Goal: Task Accomplishment & Management: Use online tool/utility

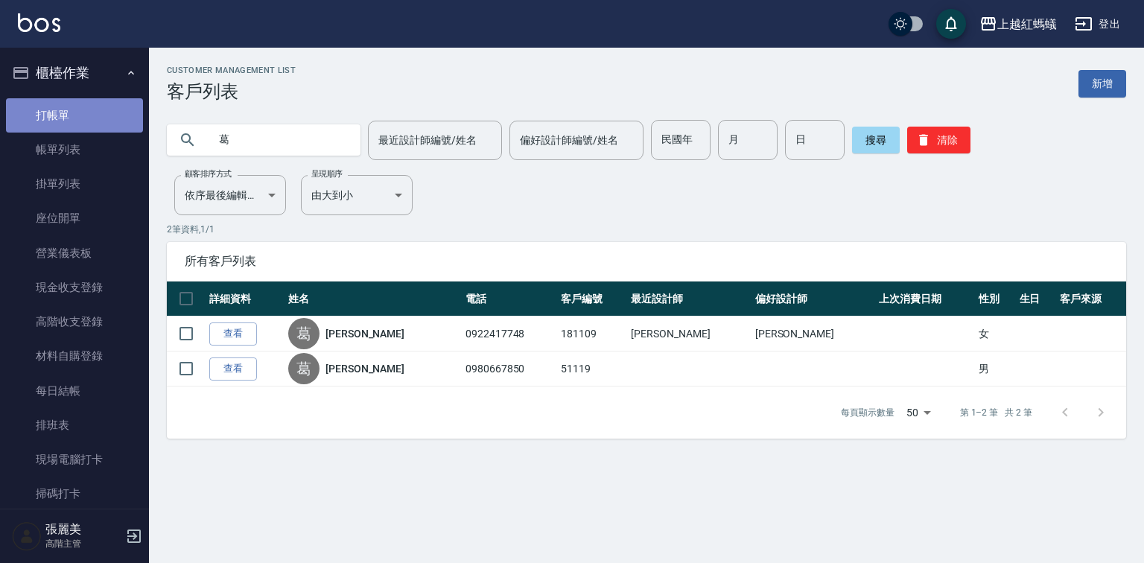
click at [75, 108] on link "打帳單" at bounding box center [74, 115] width 137 height 34
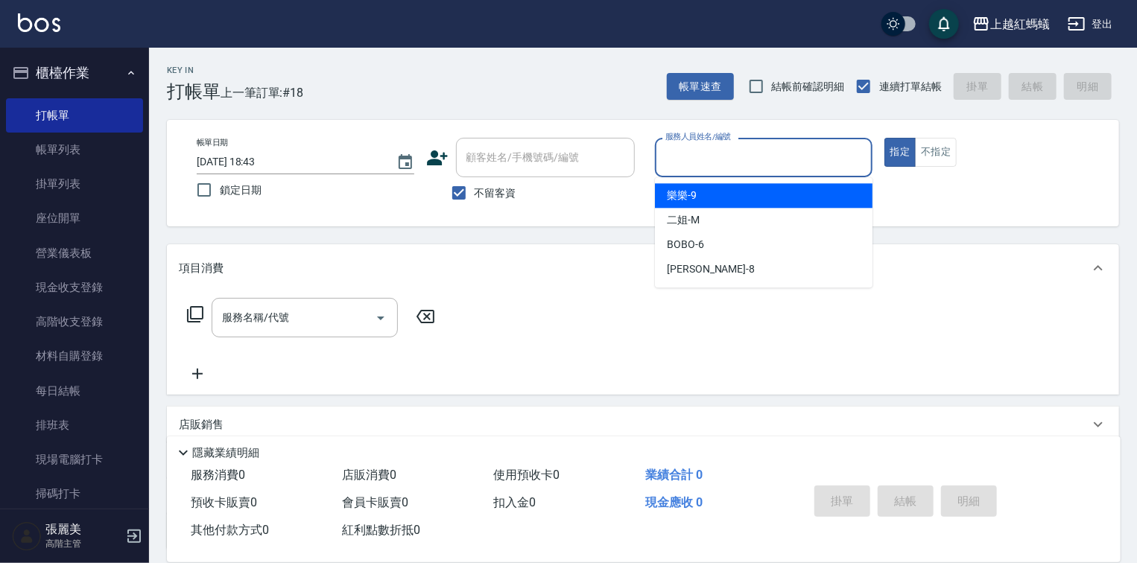
click at [805, 168] on input "服務人員姓名/編號" at bounding box center [763, 158] width 204 height 26
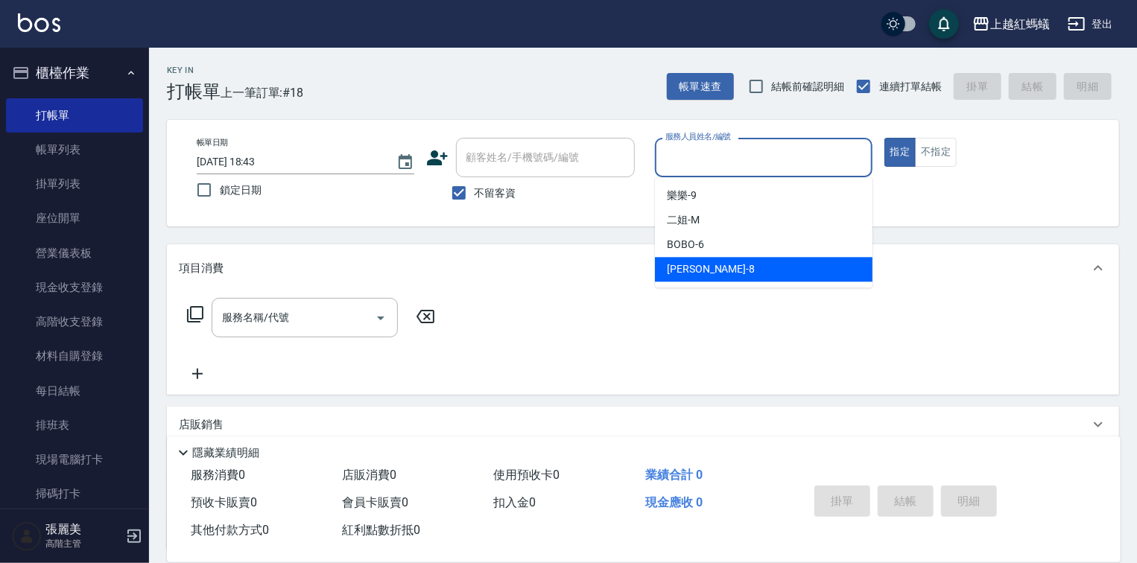
click at [712, 273] on div "[PERSON_NAME] -8" at bounding box center [764, 269] width 218 height 25
type input "[PERSON_NAME]-8"
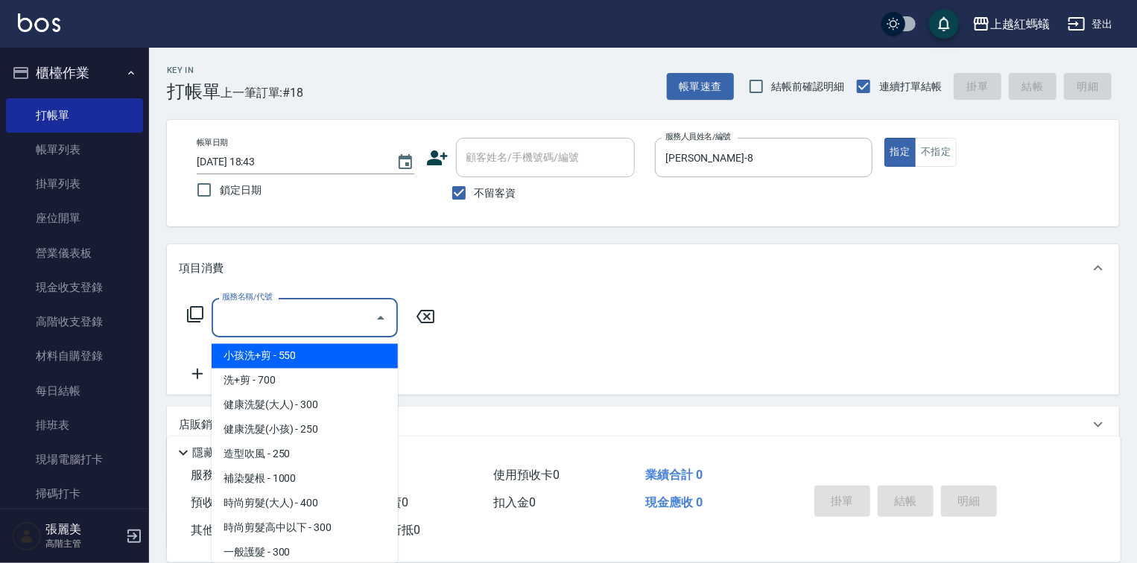
click at [302, 308] on input "服務名稱/代號" at bounding box center [293, 318] width 150 height 26
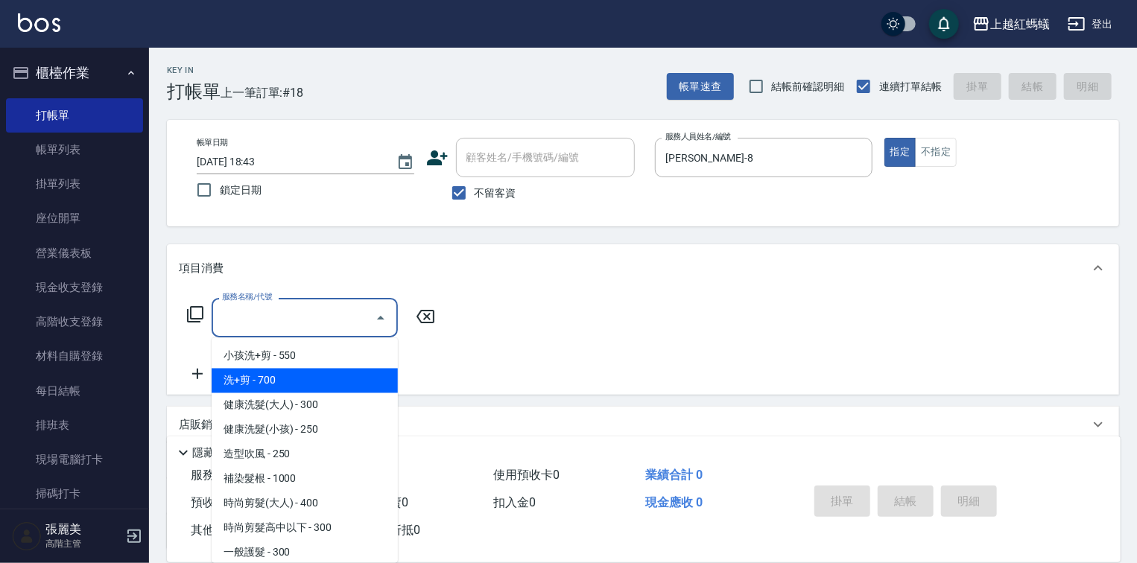
click at [274, 387] on span "洗+剪 - 700" at bounding box center [305, 381] width 186 height 25
type input "洗+剪(200)"
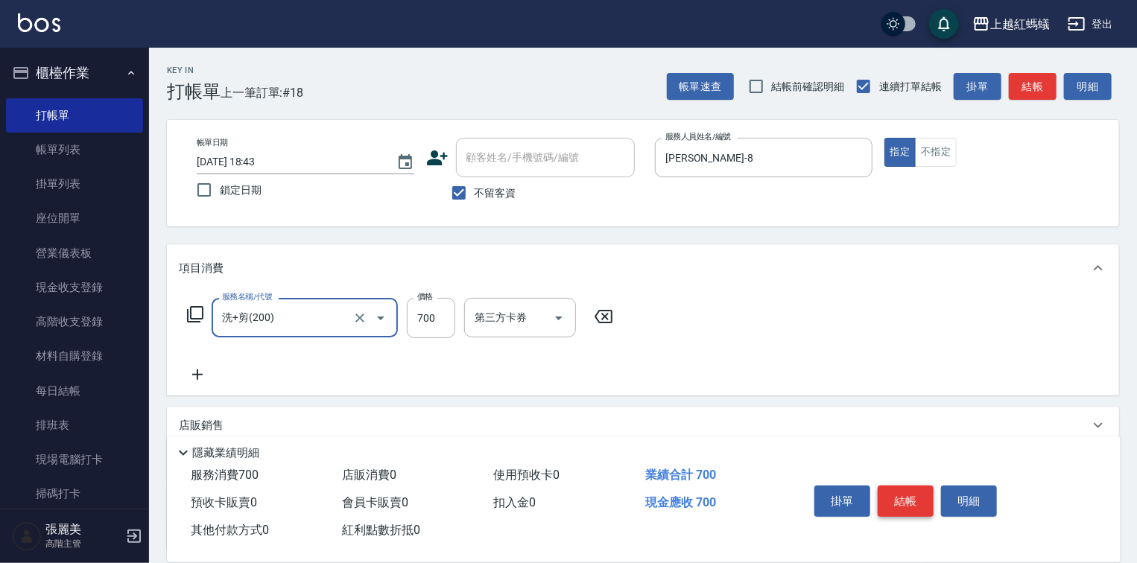
click at [902, 500] on button "結帳" at bounding box center [905, 501] width 56 height 31
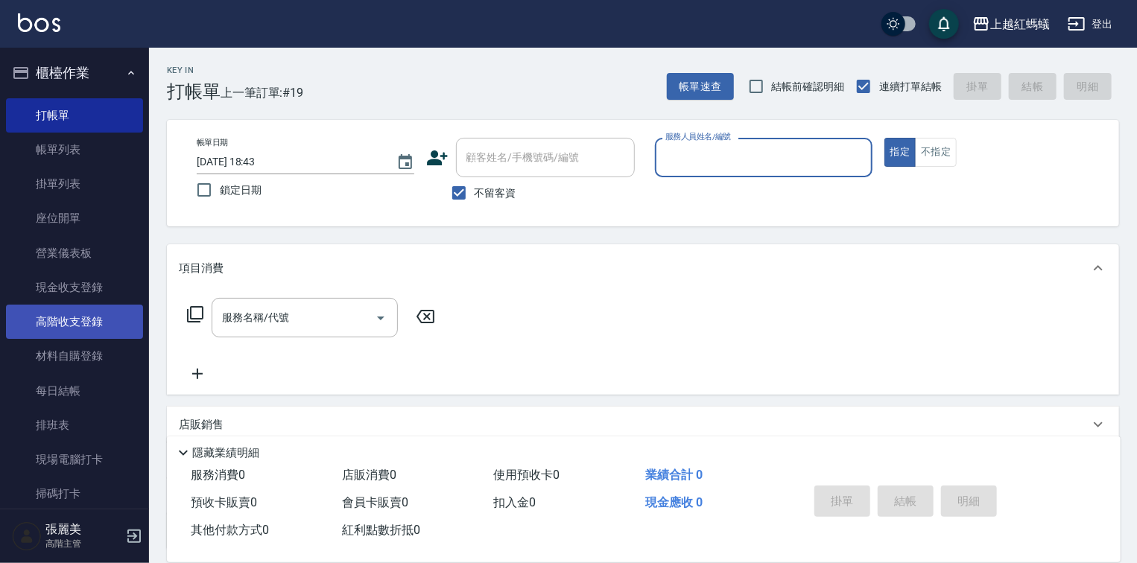
click at [75, 319] on link "高階收支登錄" at bounding box center [74, 322] width 137 height 34
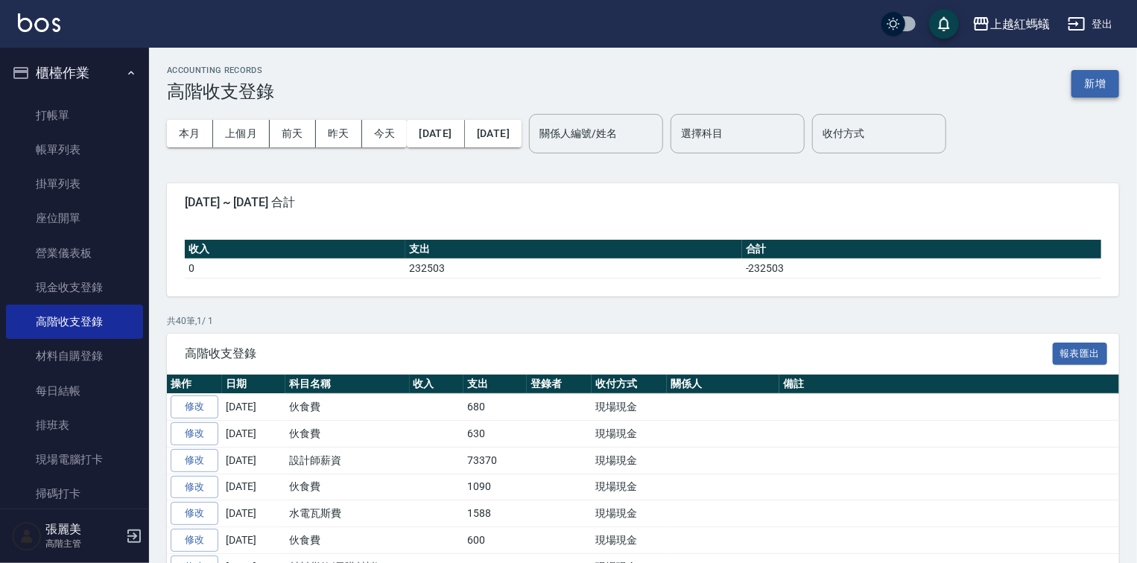
click at [1093, 83] on button "新增" at bounding box center [1095, 84] width 48 height 28
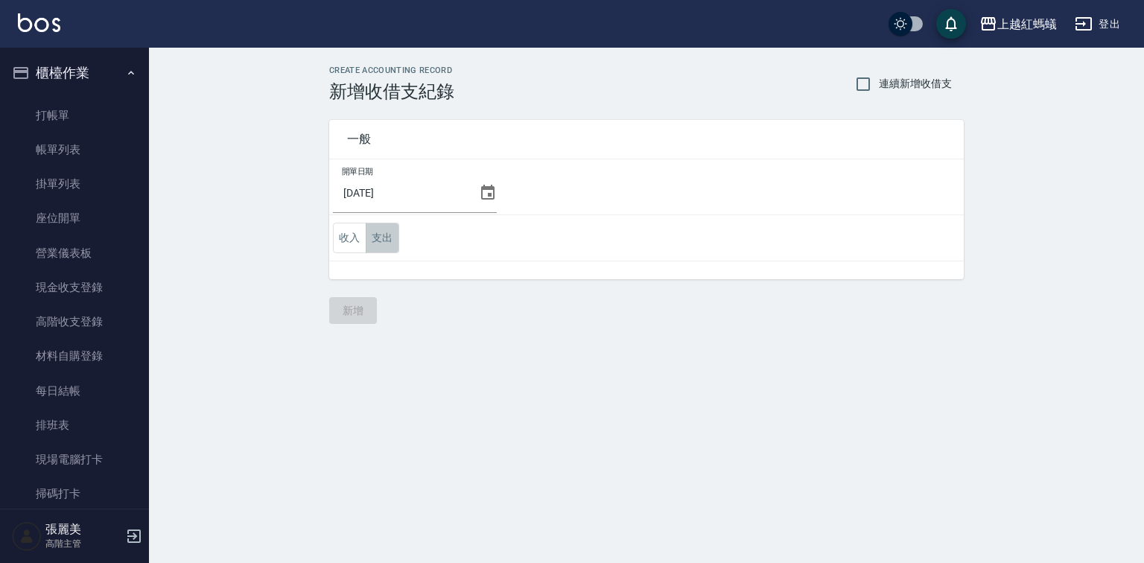
click at [389, 238] on button "支出" at bounding box center [383, 238] width 34 height 31
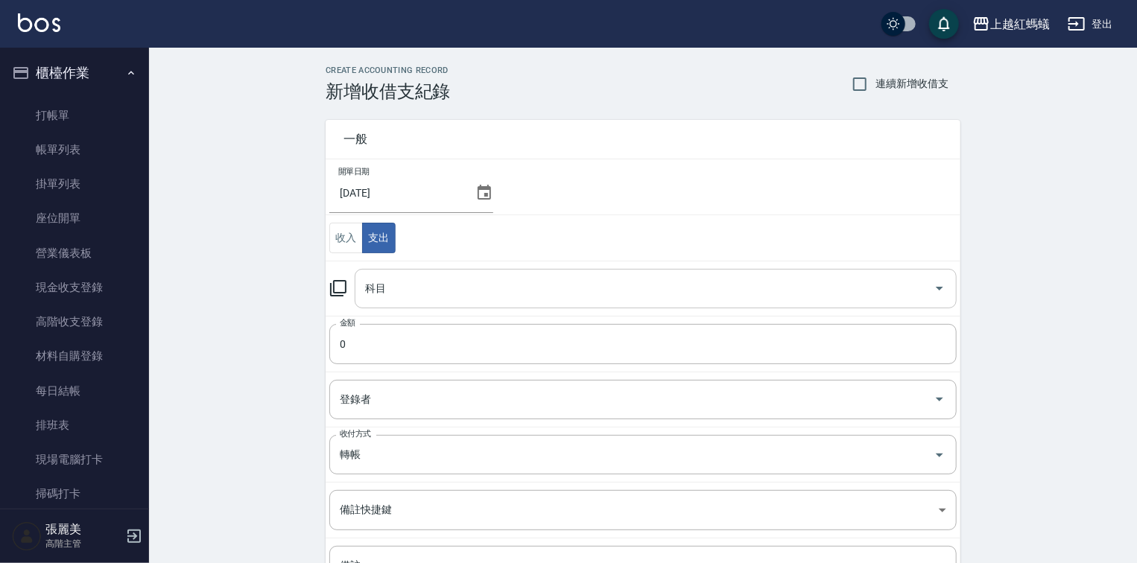
click at [410, 285] on input "科目" at bounding box center [644, 289] width 566 height 26
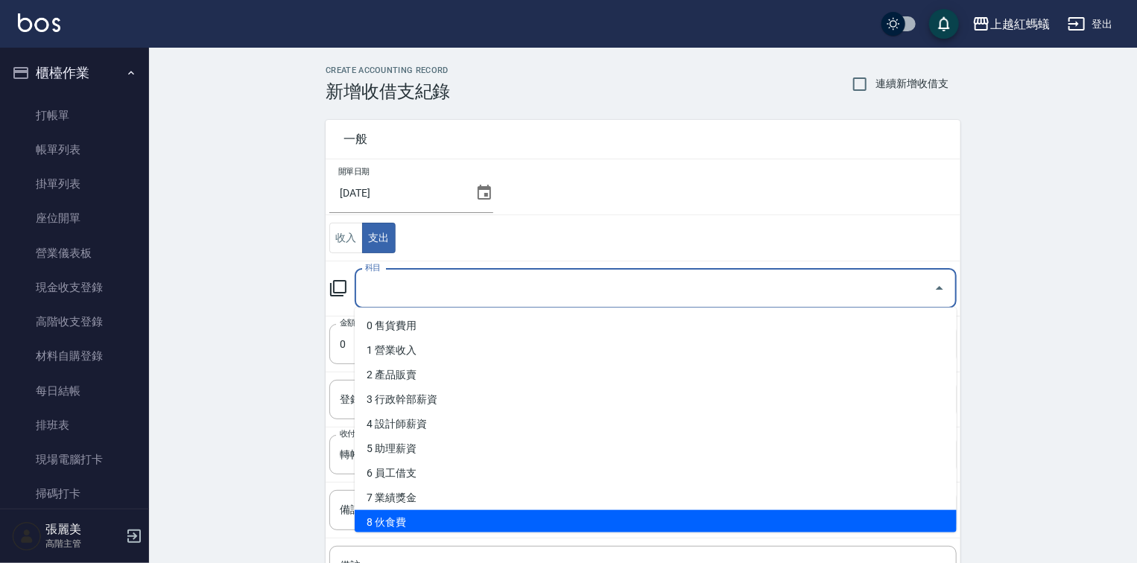
click at [405, 522] on li "8 伙食費" at bounding box center [656, 522] width 602 height 25
type input "8 伙食費"
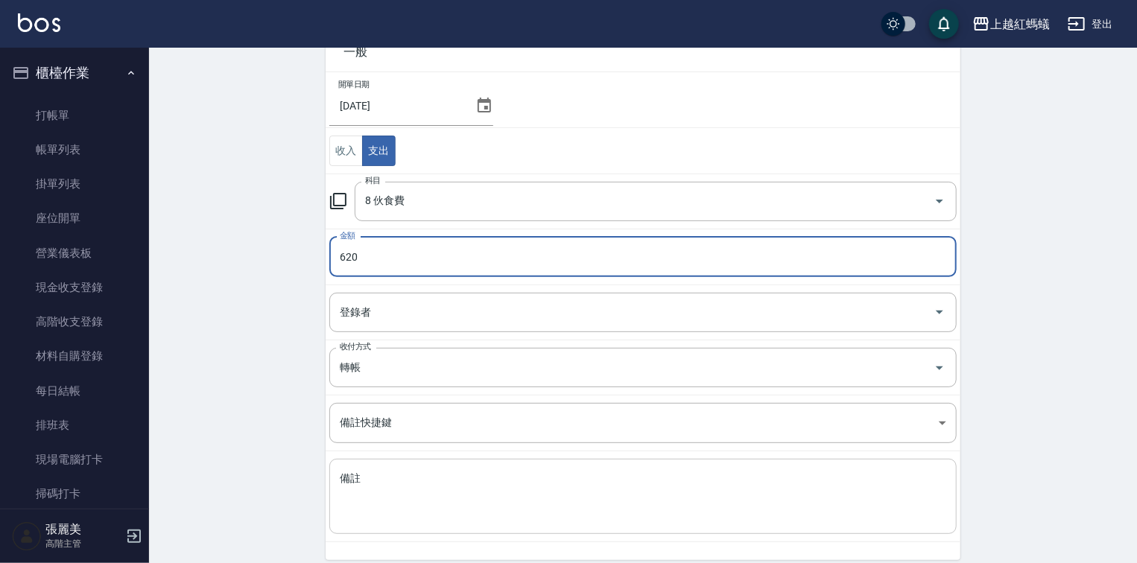
scroll to position [145, 0]
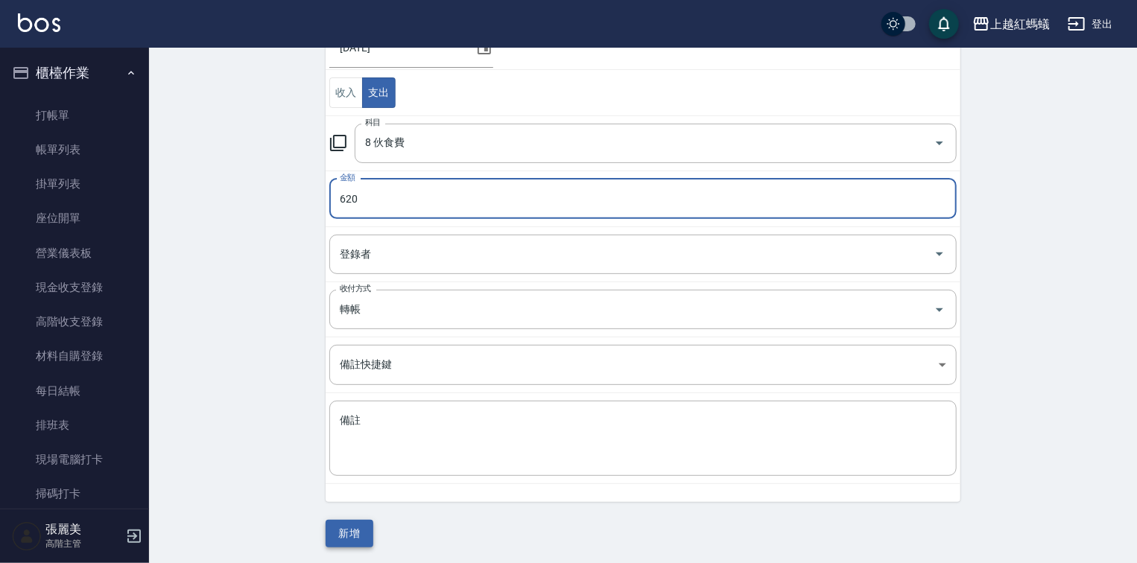
type input "620"
click at [333, 527] on button "新增" at bounding box center [350, 534] width 48 height 28
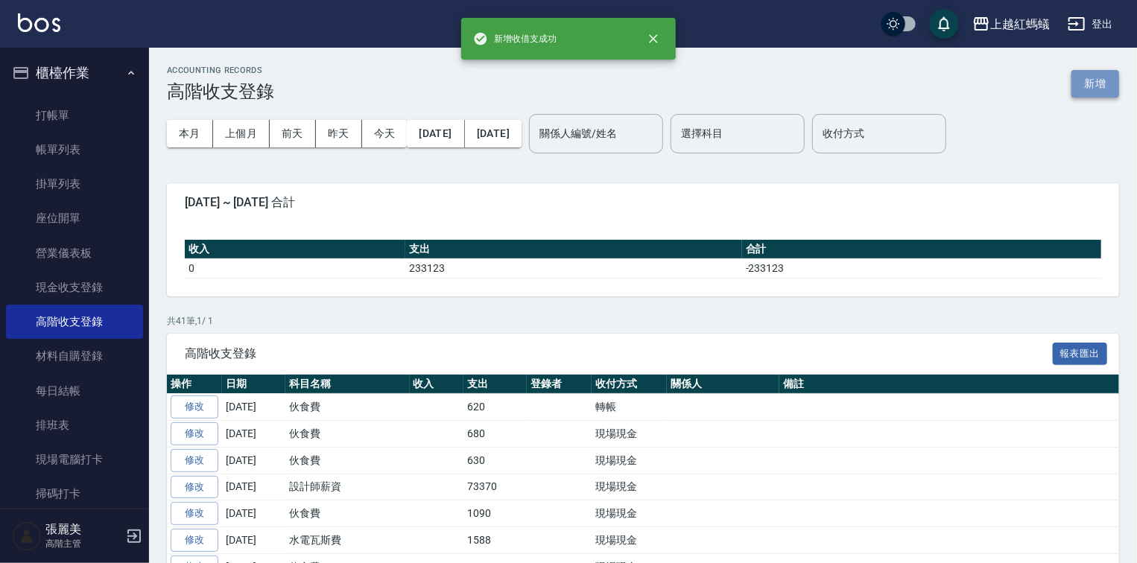
click at [1088, 90] on button "新增" at bounding box center [1095, 84] width 48 height 28
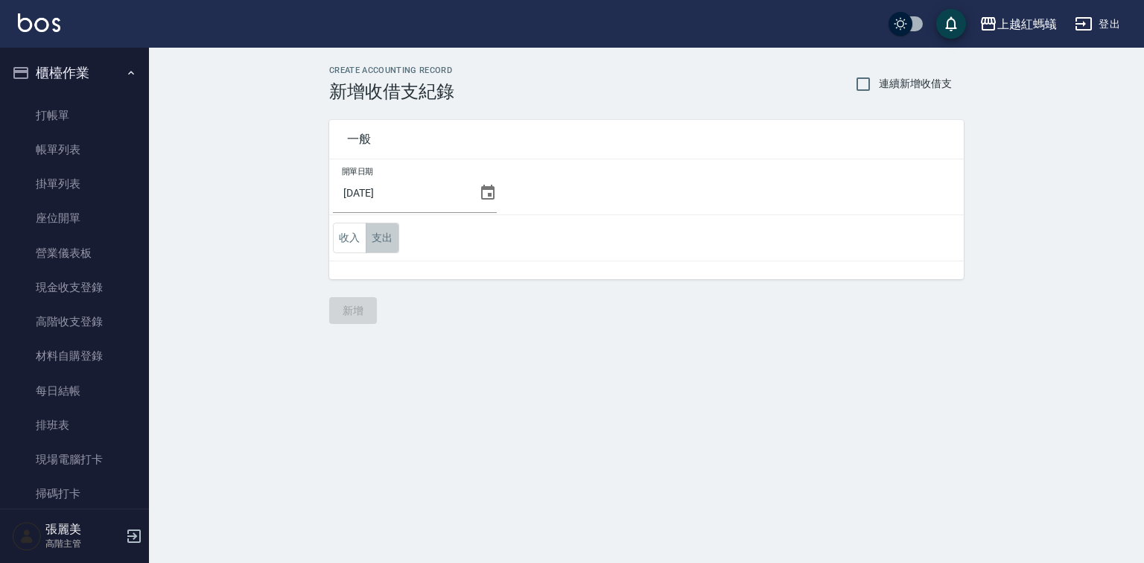
click at [385, 237] on button "支出" at bounding box center [383, 238] width 34 height 31
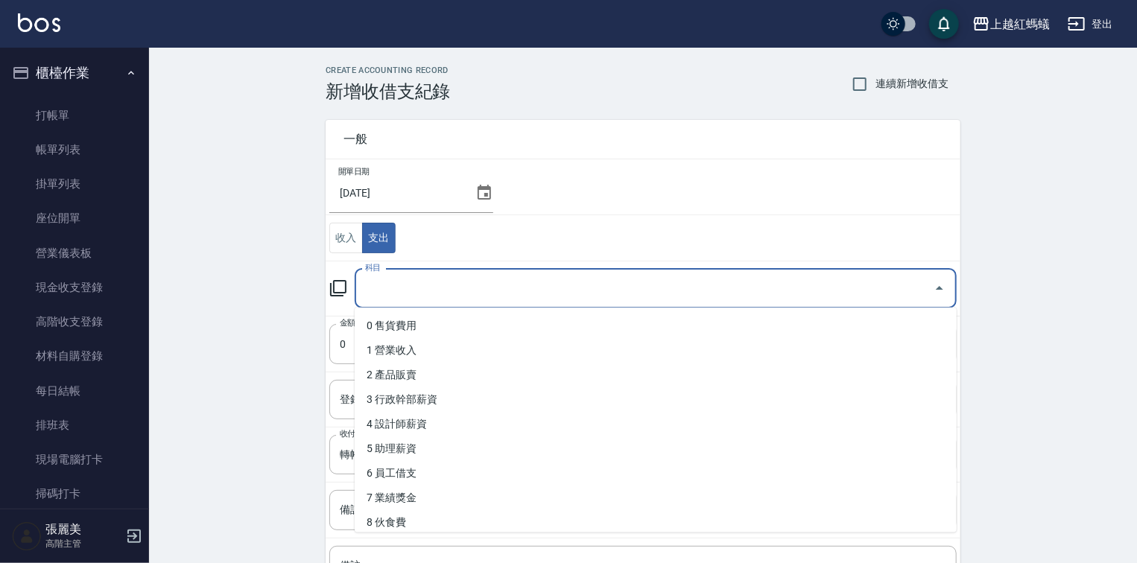
click at [395, 276] on input "科目" at bounding box center [644, 289] width 566 height 26
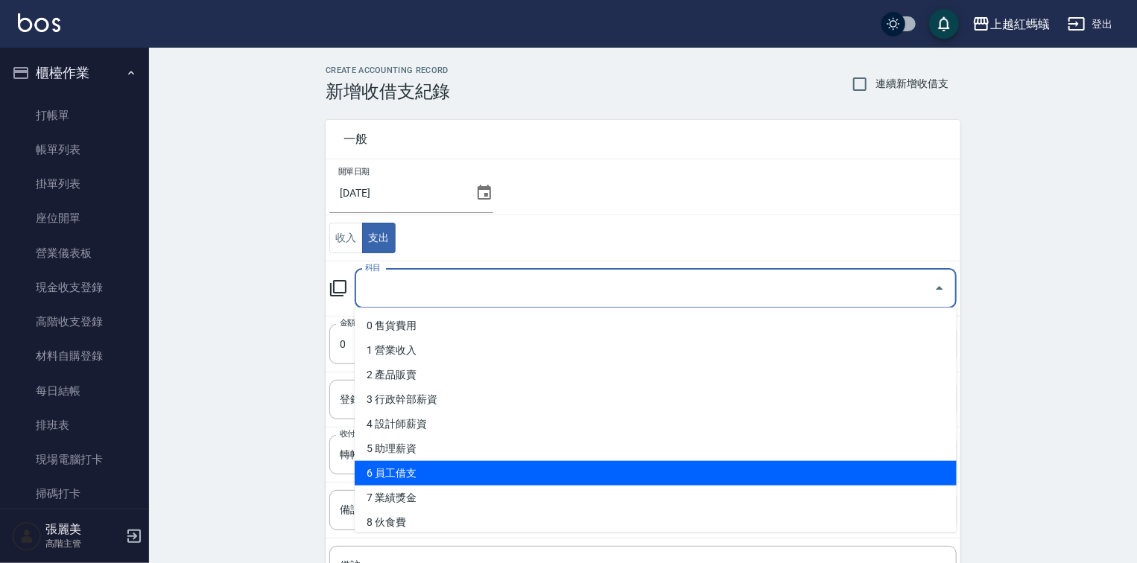
click at [405, 476] on li "6 員工借支" at bounding box center [656, 473] width 602 height 25
type input "6 員工借支"
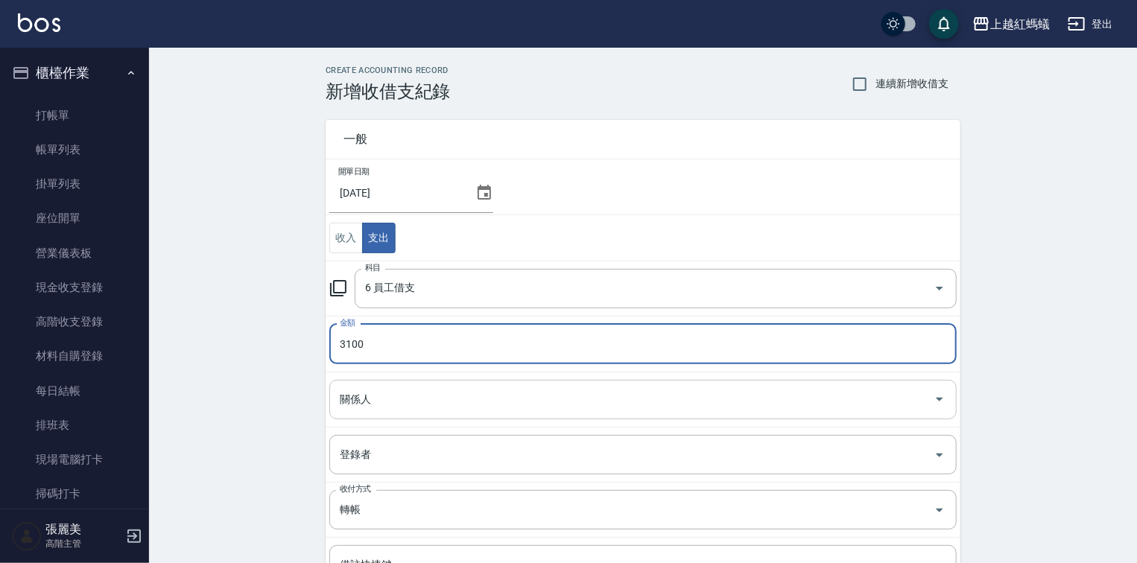
type input "3100"
click at [378, 395] on input "關係人" at bounding box center [631, 400] width 591 height 26
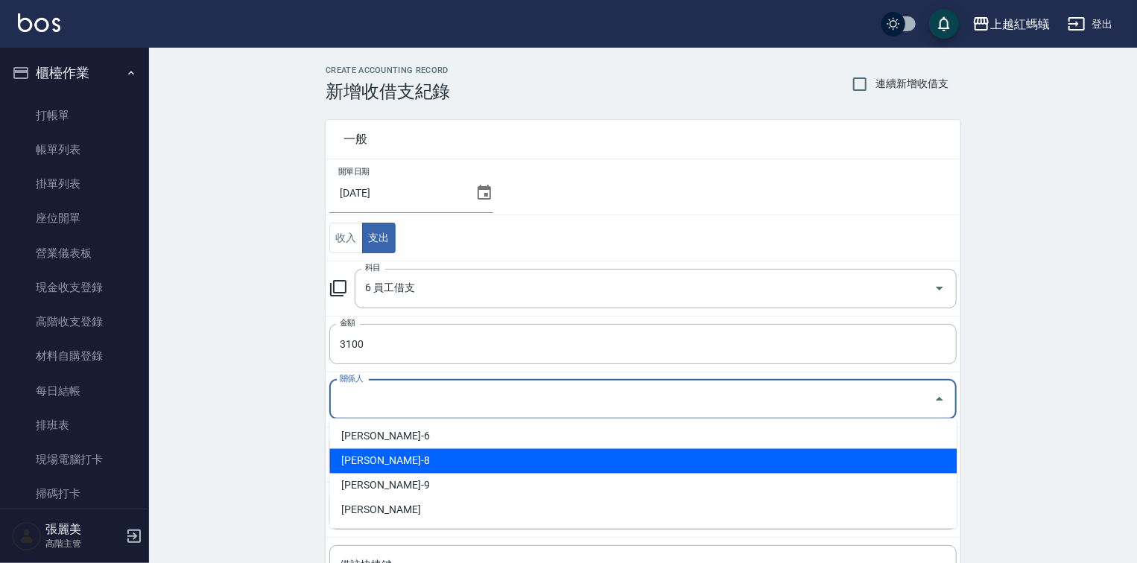
click at [379, 464] on li "[PERSON_NAME]-8" at bounding box center [642, 461] width 627 height 25
type input "[PERSON_NAME]-8"
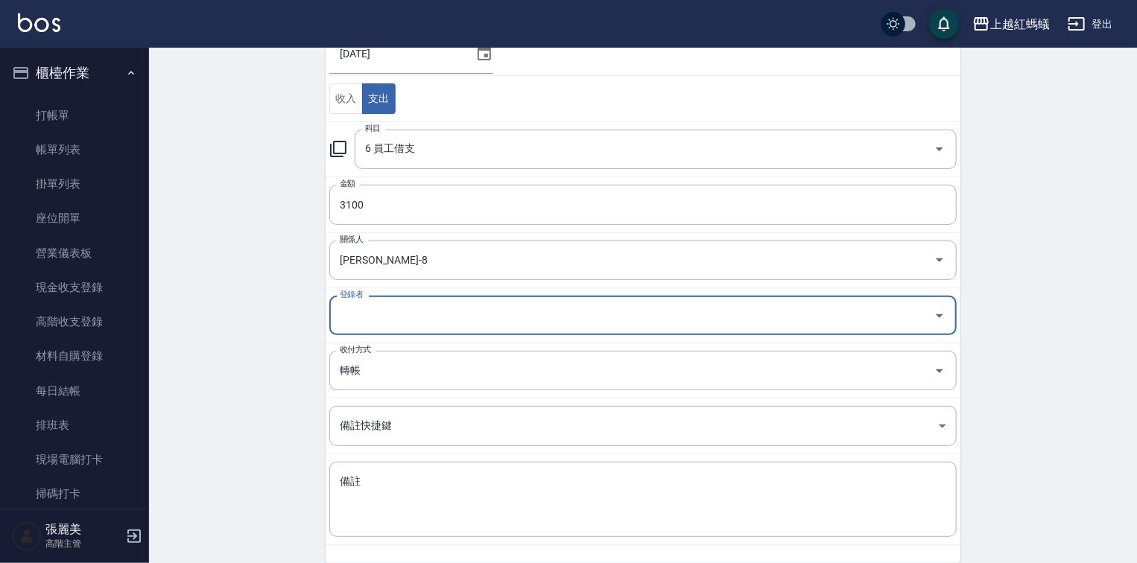
scroll to position [200, 0]
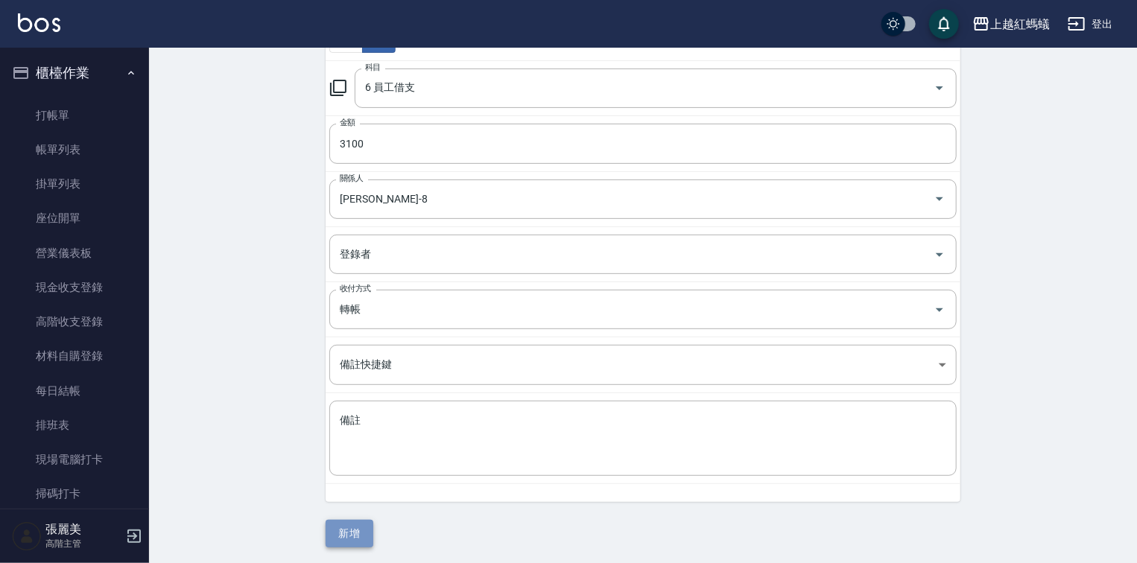
click at [355, 541] on button "新增" at bounding box center [350, 534] width 48 height 28
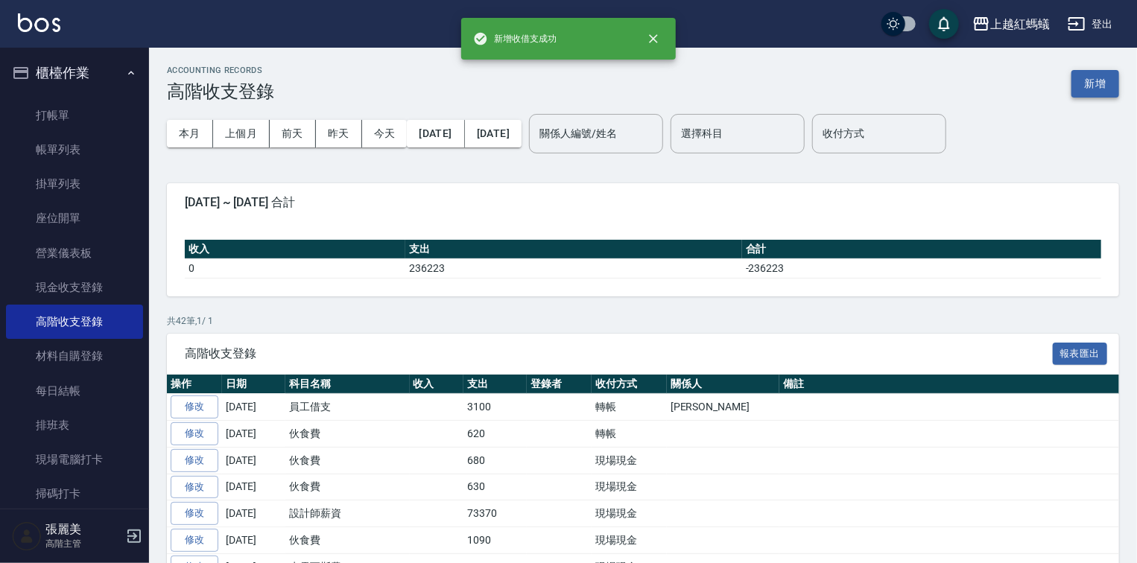
click at [1101, 80] on button "新增" at bounding box center [1095, 84] width 48 height 28
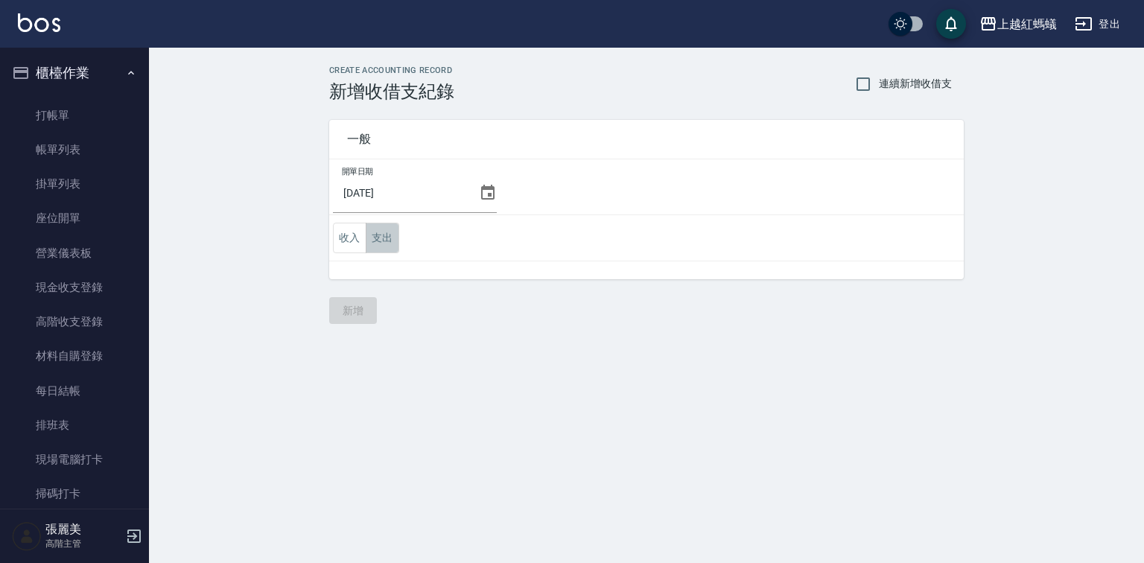
click at [378, 241] on button "支出" at bounding box center [383, 238] width 34 height 31
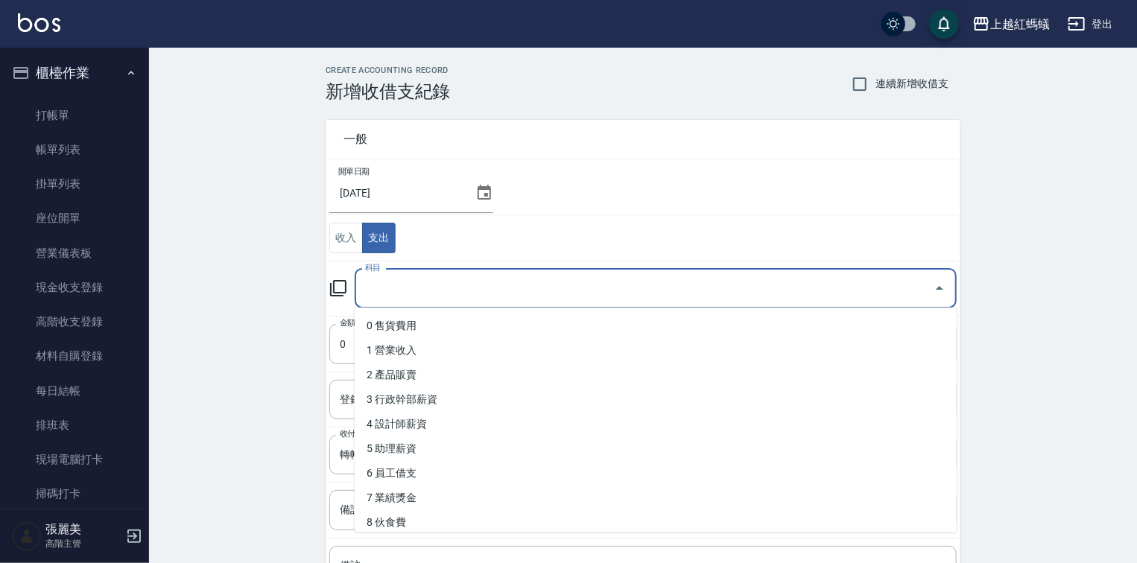
click at [386, 291] on input "科目" at bounding box center [644, 289] width 566 height 26
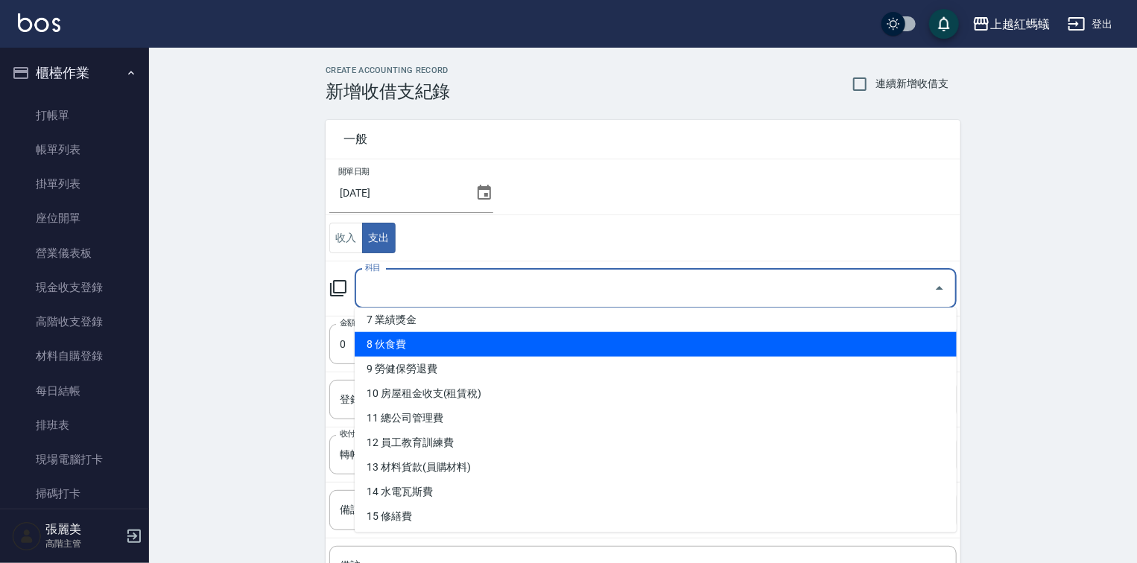
scroll to position [179, 0]
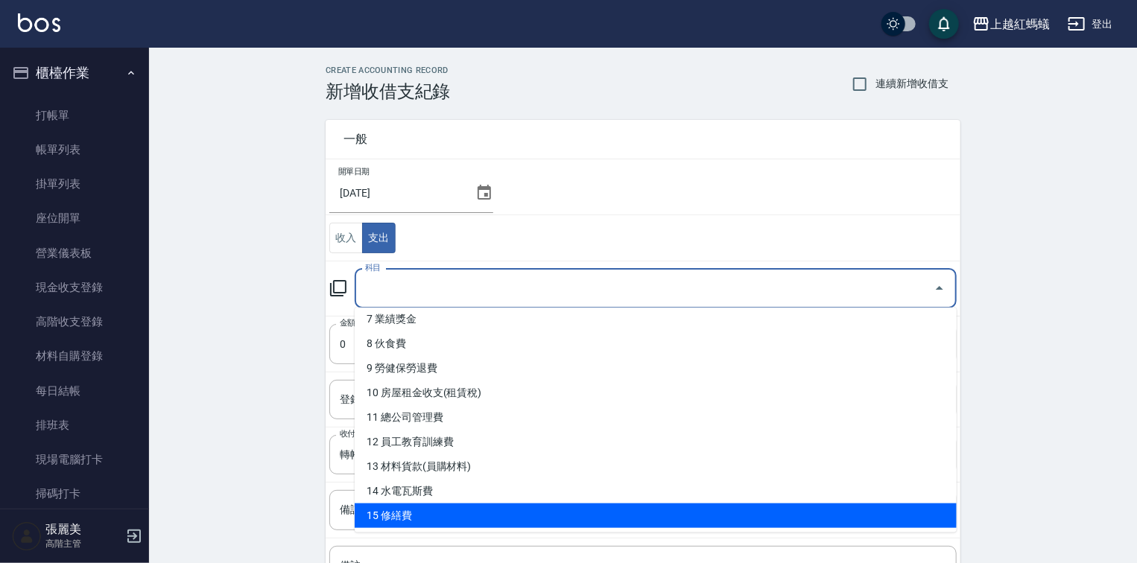
click at [426, 518] on li "15 修繕費" at bounding box center [656, 516] width 602 height 25
type input "15 修繕費"
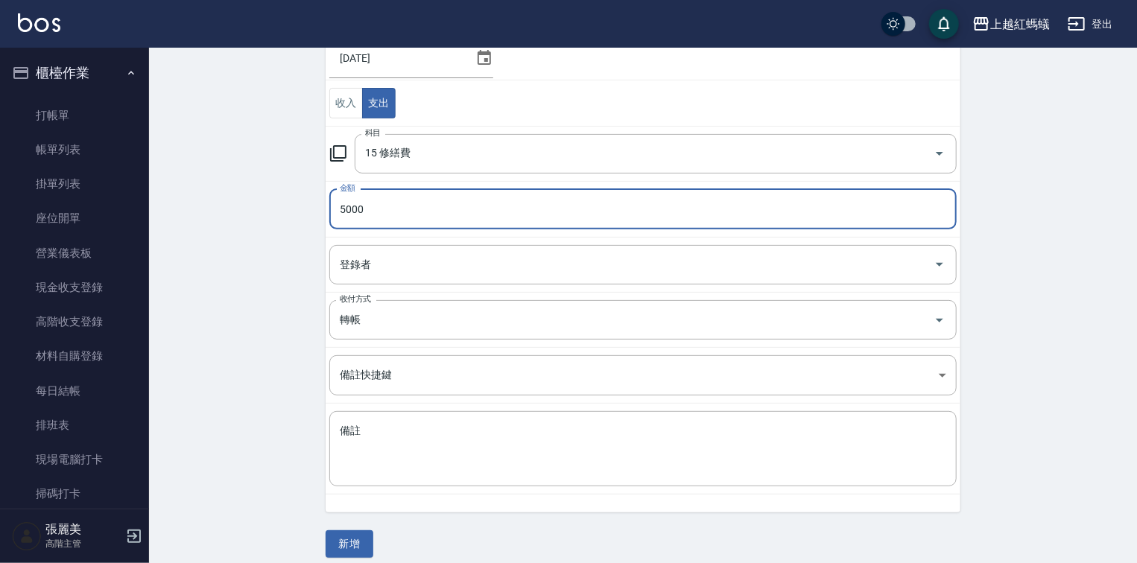
scroll to position [145, 0]
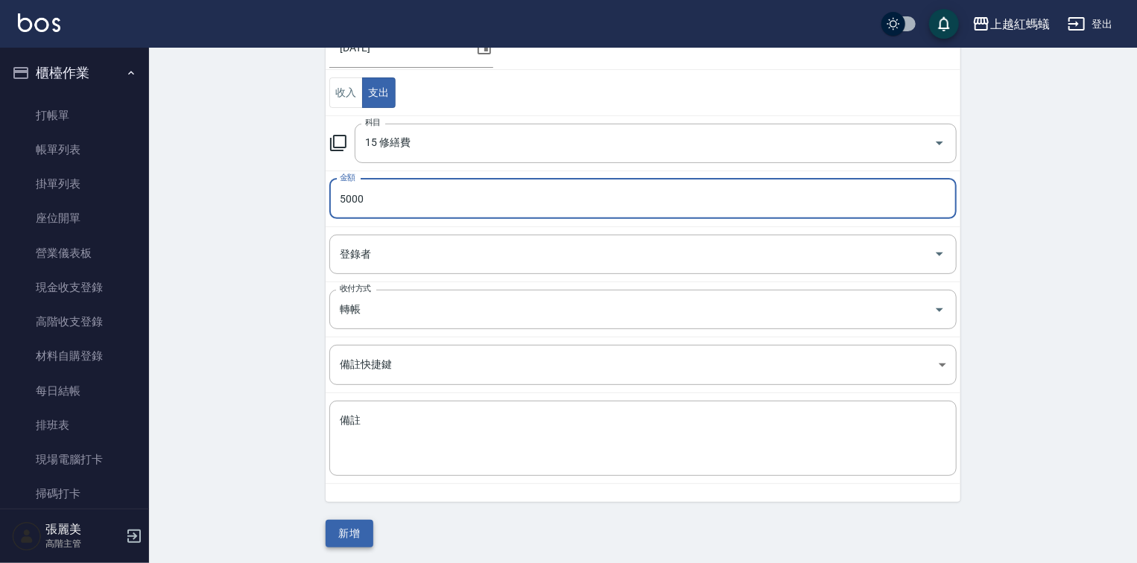
type input "5000"
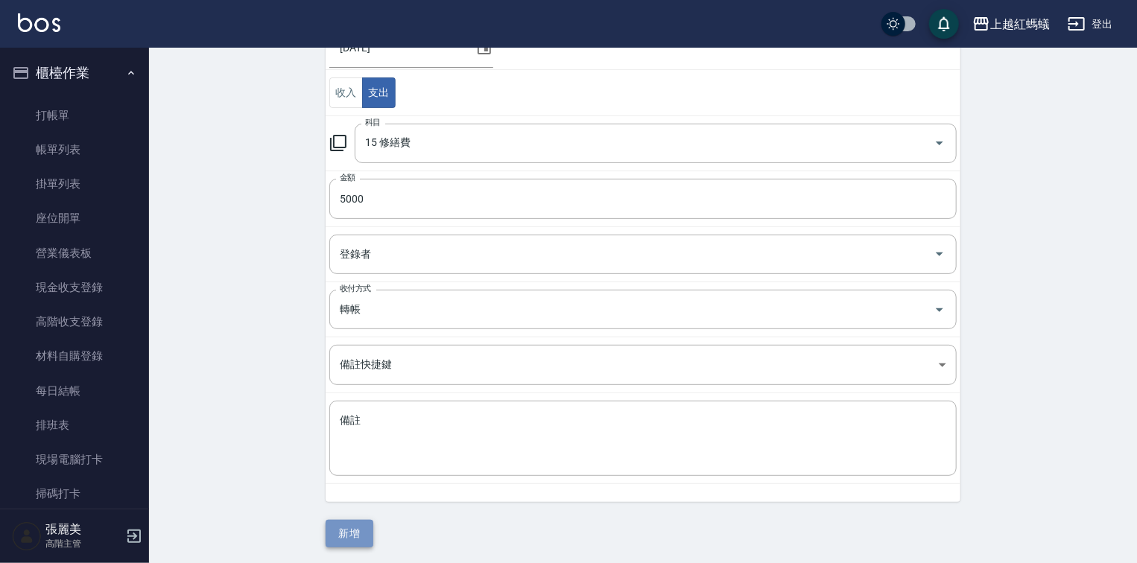
click at [340, 529] on button "新增" at bounding box center [350, 534] width 48 height 28
